Goal: Task Accomplishment & Management: Use online tool/utility

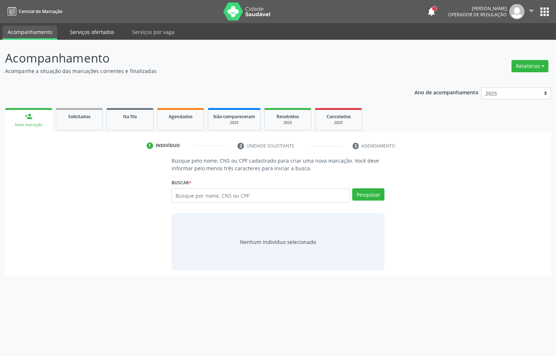
click at [89, 33] on link "Serviços ofertados" at bounding box center [92, 32] width 55 height 13
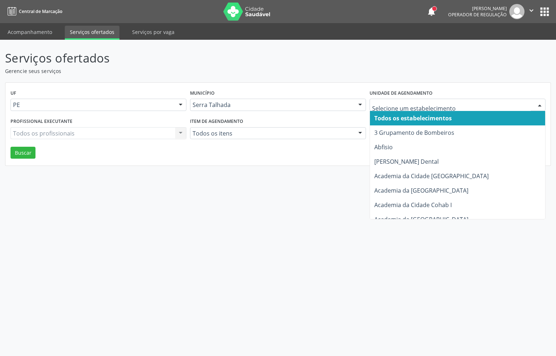
drag, startPoint x: 430, startPoint y: 104, endPoint x: 425, endPoint y: 107, distance: 6.0
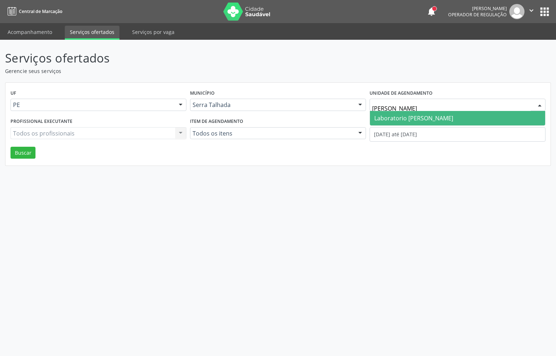
type input "paulo"
click at [418, 121] on span "Laboratorio [PERSON_NAME]" at bounding box center [413, 118] width 79 height 8
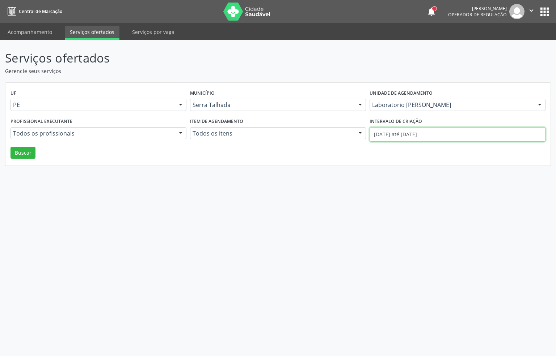
click at [414, 137] on input "[DATE] até [DATE]" at bounding box center [457, 134] width 176 height 14
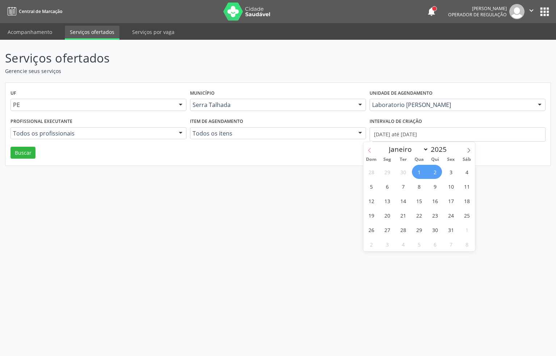
click at [370, 152] on icon at bounding box center [369, 150] width 5 height 5
select select "8"
click at [384, 187] on span "8" at bounding box center [387, 186] width 14 height 14
type input "[DATE]"
click at [470, 149] on icon at bounding box center [468, 150] width 5 height 5
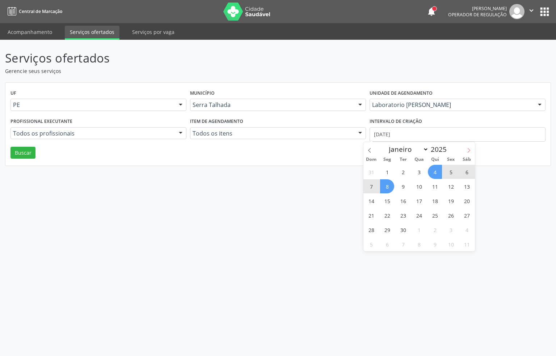
select select "9"
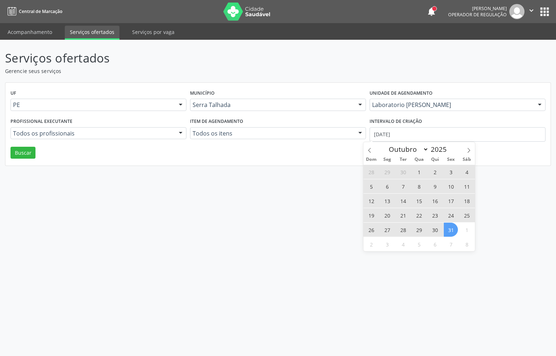
click at [444, 232] on span "31" at bounding box center [451, 230] width 14 height 14
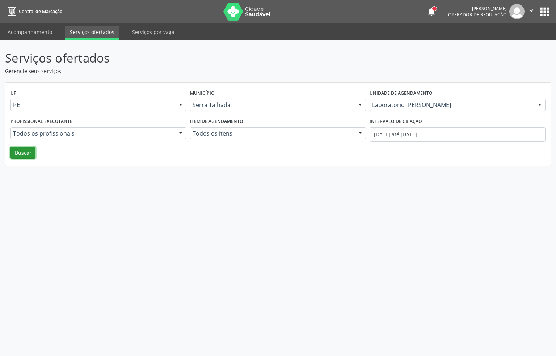
click at [28, 155] on button "Buscar" at bounding box center [22, 153] width 25 height 12
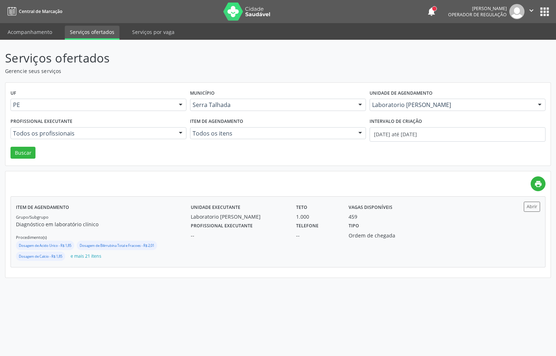
click at [261, 234] on div "--" at bounding box center [238, 236] width 95 height 8
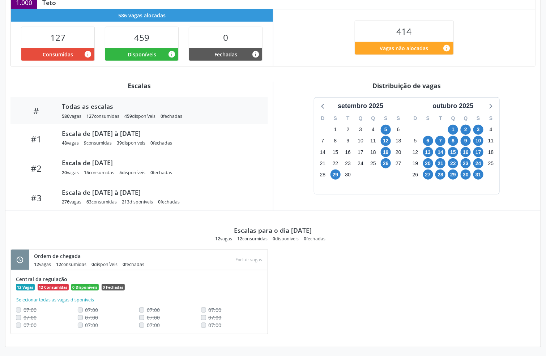
scroll to position [192, 0]
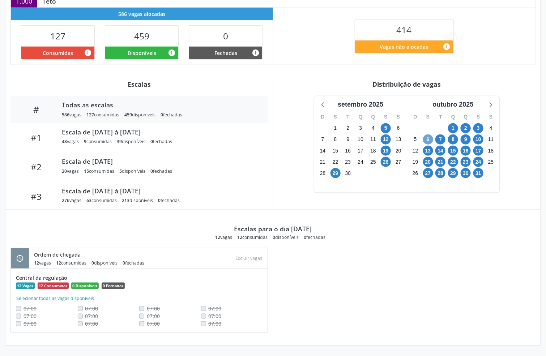
click at [429, 138] on span "6" at bounding box center [428, 140] width 10 height 10
click at [429, 142] on span "6" at bounding box center [428, 140] width 10 height 10
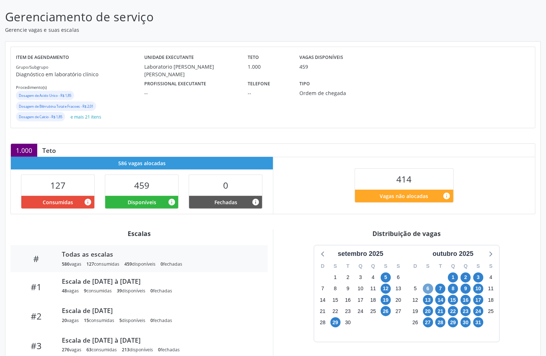
scroll to position [0, 0]
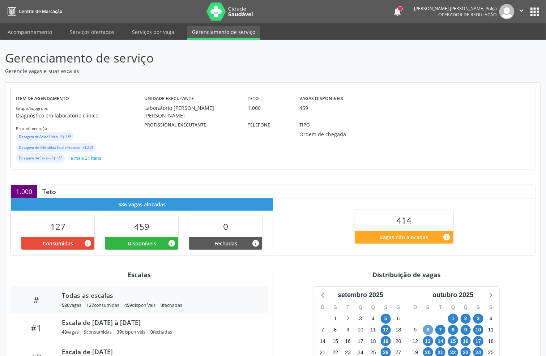
click at [521, 13] on icon "" at bounding box center [522, 11] width 8 height 8
click at [508, 45] on link "Sair" at bounding box center [503, 44] width 50 height 10
